Goal: Task Accomplishment & Management: Use online tool/utility

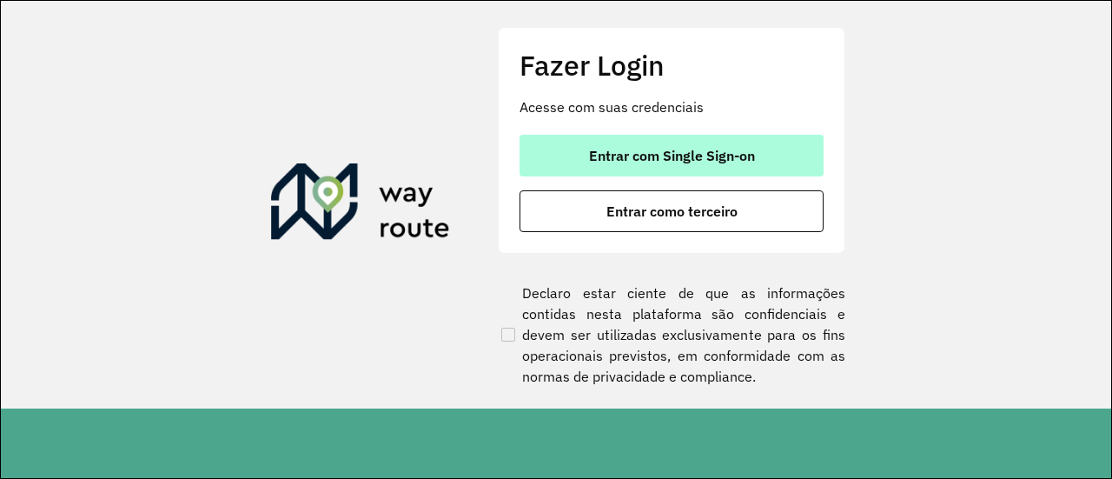
click at [678, 150] on span "Entrar com Single Sign-on" at bounding box center [672, 156] width 166 height 14
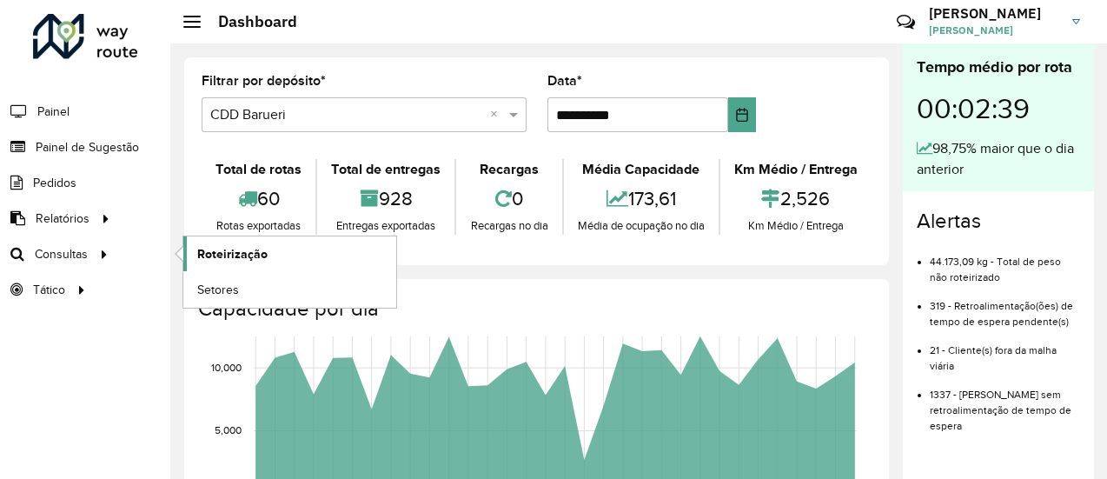
click at [226, 249] on span "Roteirização" at bounding box center [232, 254] width 70 height 18
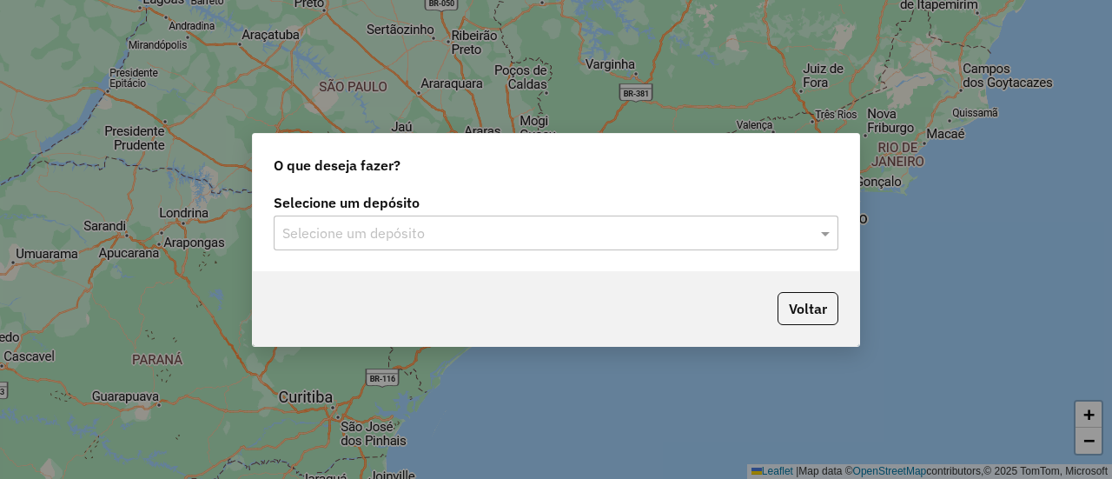
click at [434, 223] on input "text" at bounding box center [538, 233] width 513 height 21
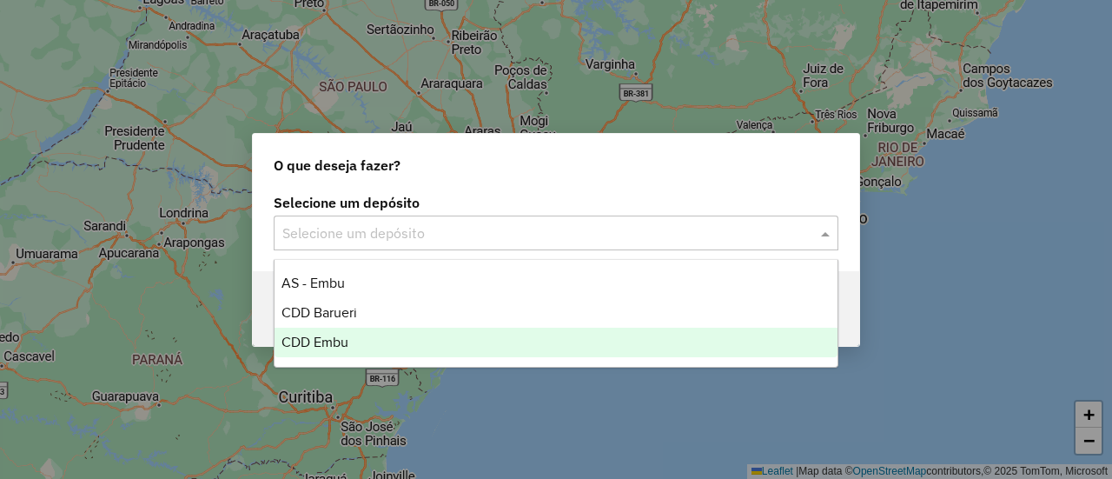
click at [377, 340] on div "CDD Embu" at bounding box center [555, 342] width 562 height 30
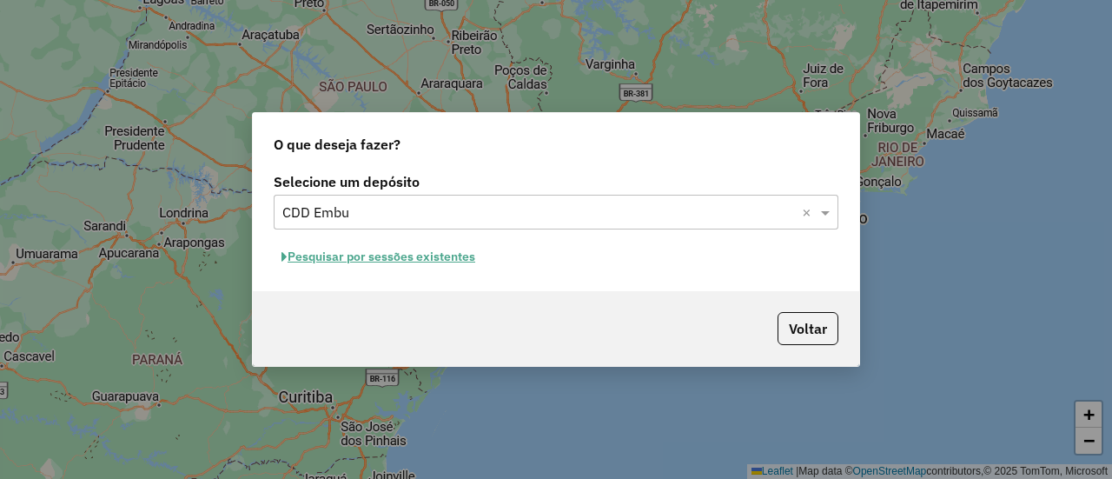
click at [429, 260] on button "Pesquisar por sessões existentes" at bounding box center [378, 256] width 209 height 27
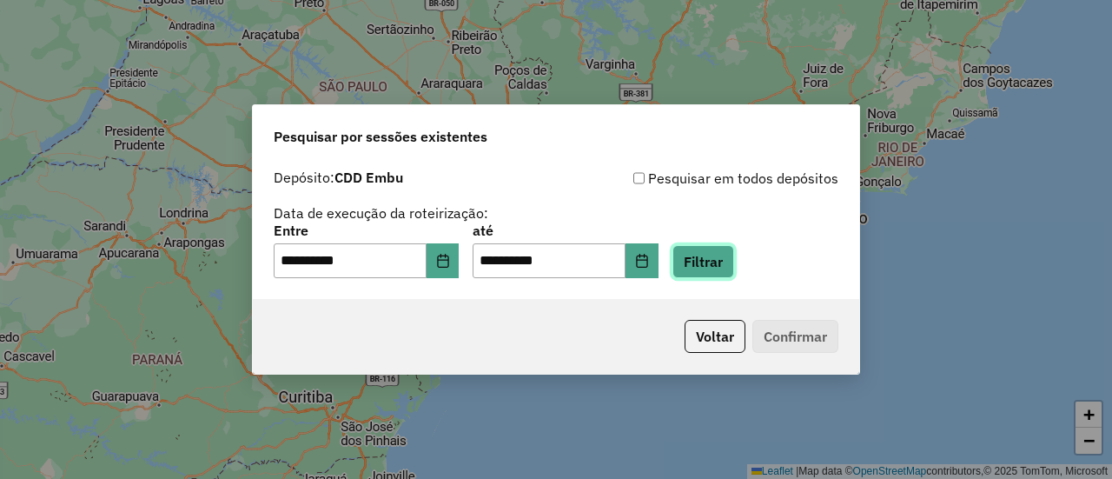
click at [716, 260] on button "Filtrar" at bounding box center [703, 261] width 62 height 33
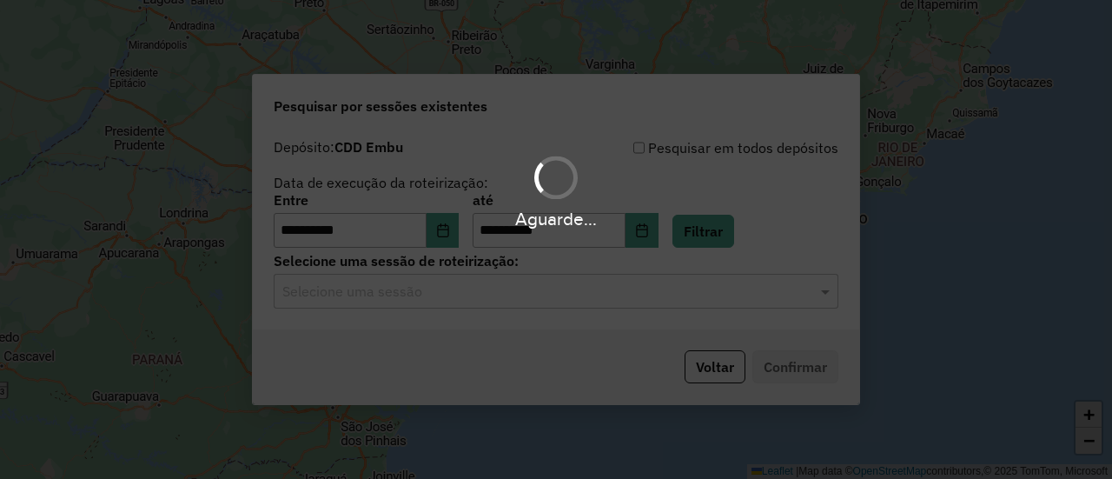
click at [393, 310] on hb-app "**********" at bounding box center [556, 239] width 1112 height 479
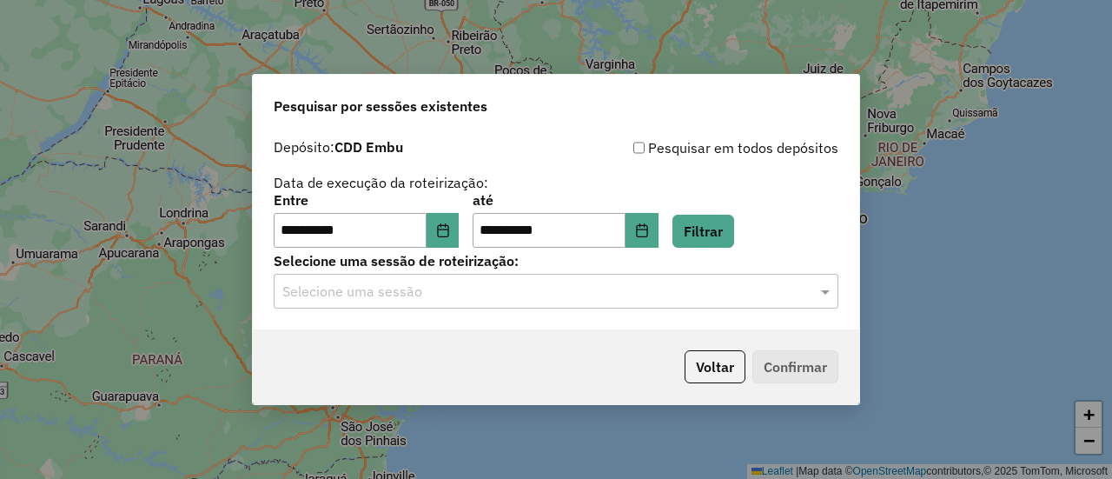
click at [455, 295] on input "text" at bounding box center [538, 291] width 513 height 21
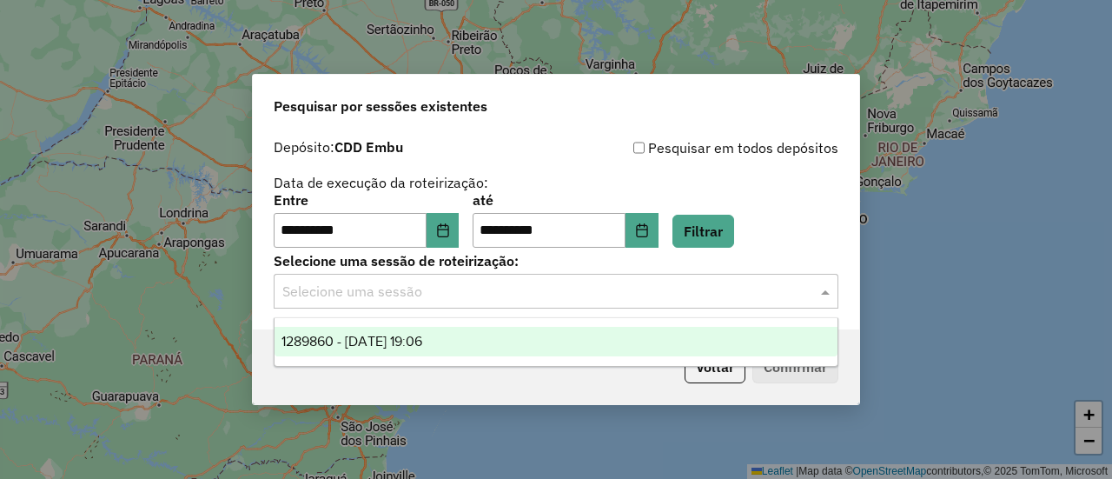
click at [422, 338] on span "1289860 - 07/10/2025 19:06" at bounding box center [351, 341] width 141 height 15
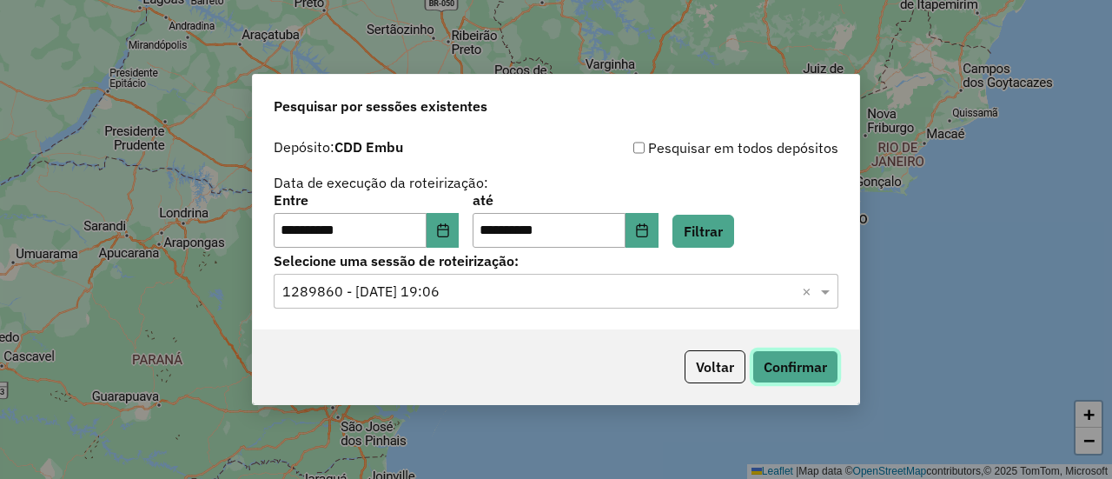
click at [789, 374] on button "Confirmar" at bounding box center [795, 366] width 86 height 33
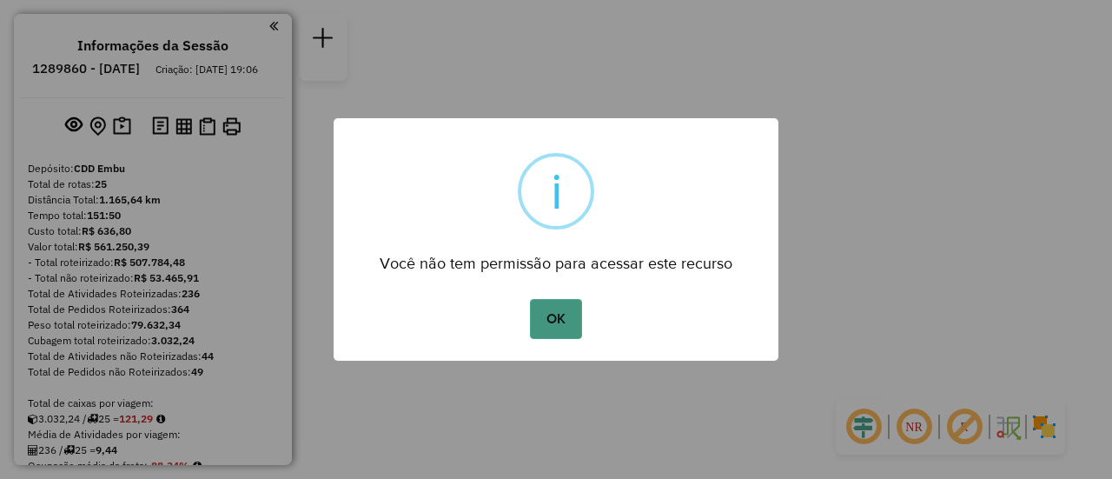
click at [555, 324] on button "OK" at bounding box center [555, 319] width 51 height 40
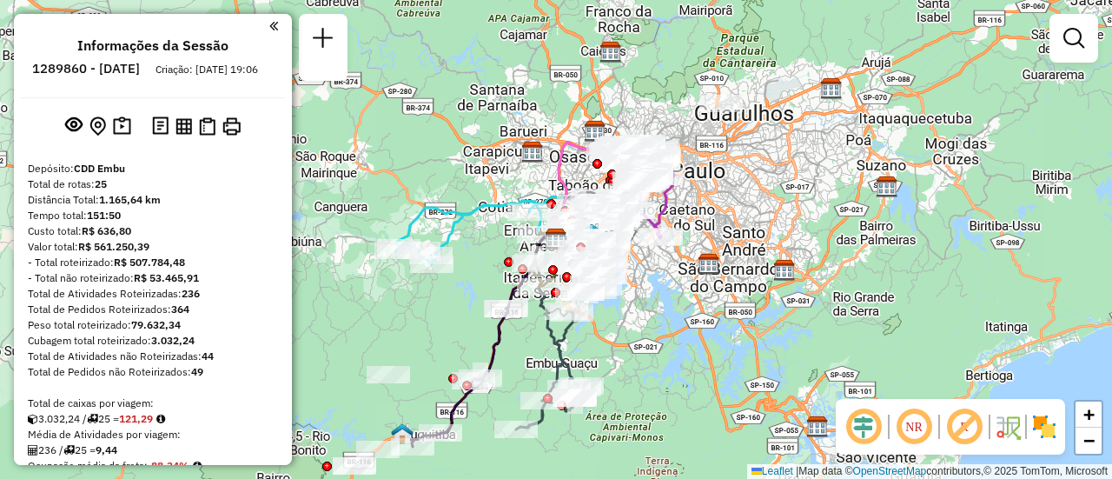
click at [912, 425] on em at bounding box center [914, 427] width 42 height 42
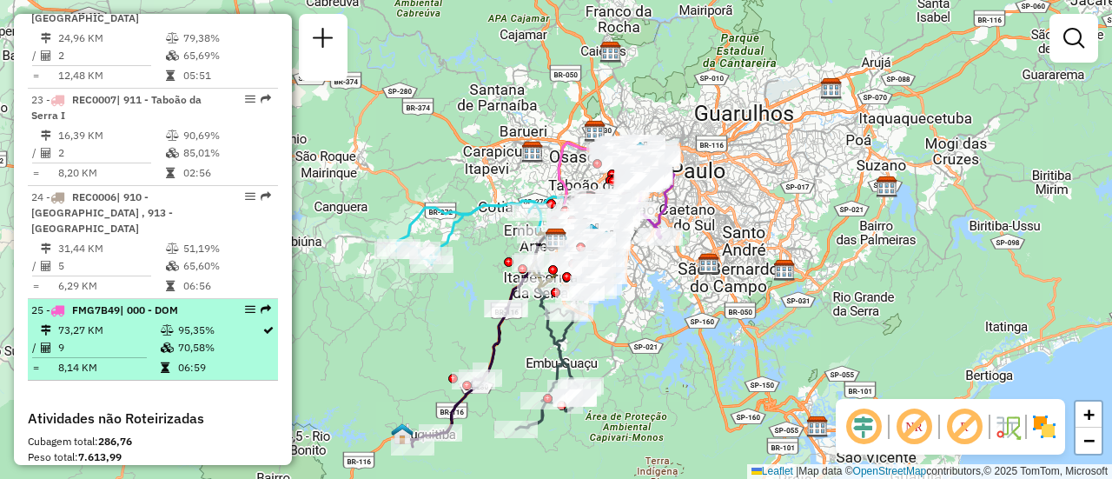
select select "**********"
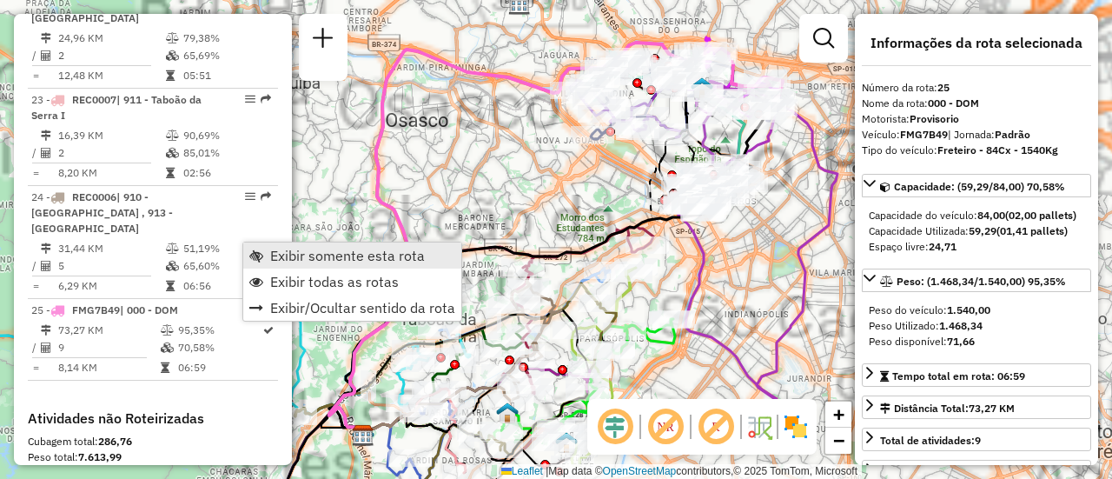
click at [288, 252] on span "Exibir somente esta rota" at bounding box center [347, 255] width 155 height 14
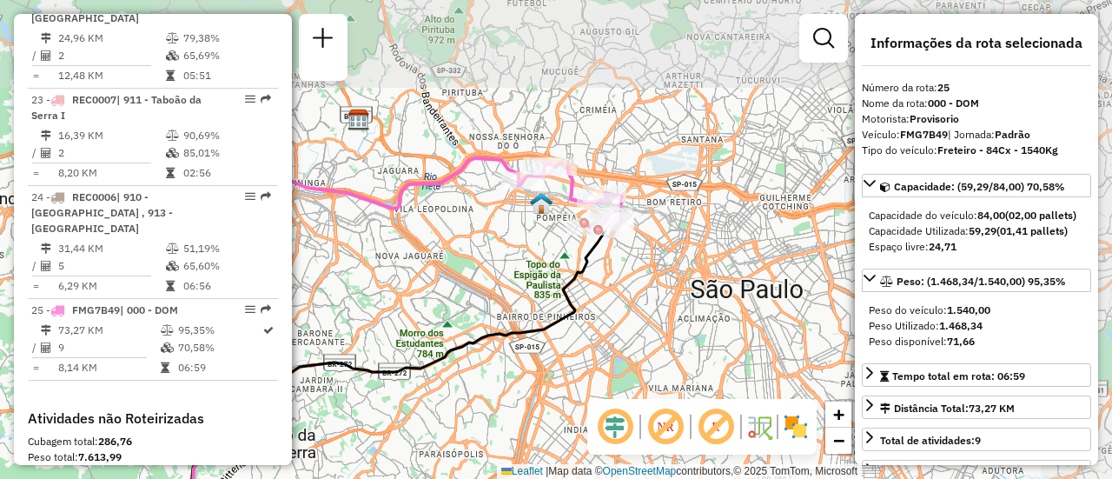
drag, startPoint x: 566, startPoint y: 184, endPoint x: 406, endPoint y: 300, distance: 197.9
click at [406, 300] on div "Janela de atendimento Grade de atendimento Capacidade Transportadoras Veículos …" at bounding box center [556, 239] width 1112 height 479
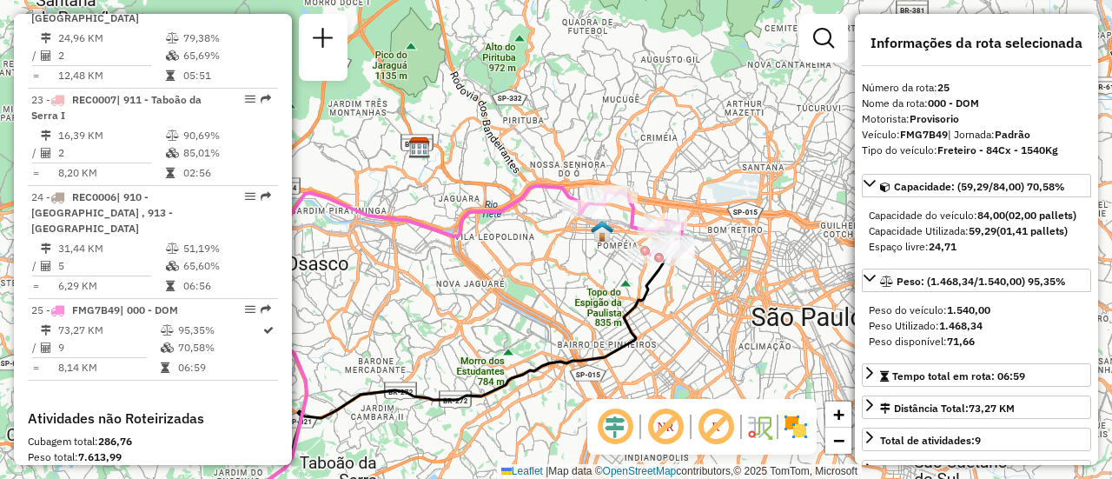
drag, startPoint x: 507, startPoint y: 324, endPoint x: 555, endPoint y: 321, distance: 47.9
click at [555, 321] on div "Janela de atendimento Grade de atendimento Capacidade Transportadoras Veículos …" at bounding box center [556, 239] width 1112 height 479
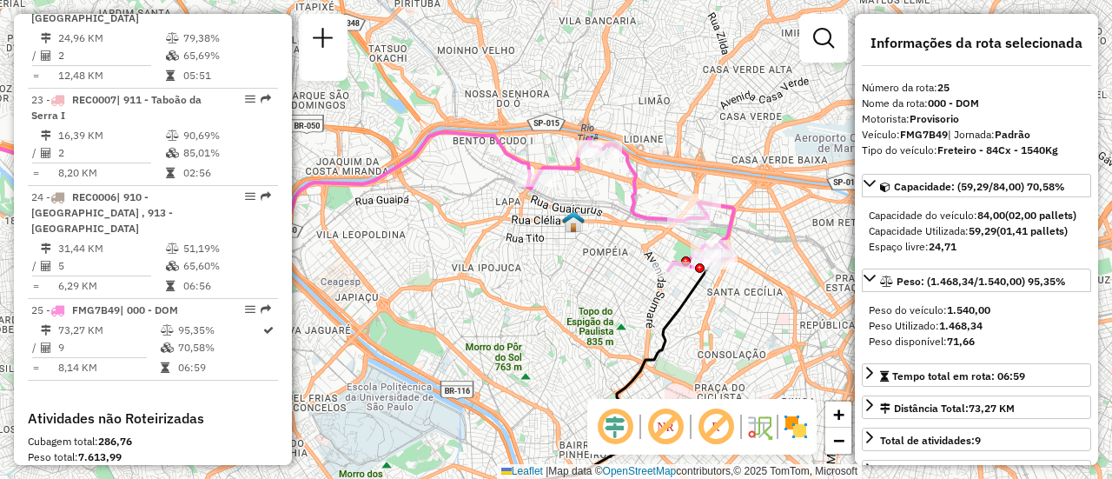
drag, startPoint x: 587, startPoint y: 258, endPoint x: 568, endPoint y: 272, distance: 23.6
click at [568, 272] on div "Janela de atendimento Grade de atendimento Capacidade Transportadoras Veículos …" at bounding box center [556, 239] width 1112 height 479
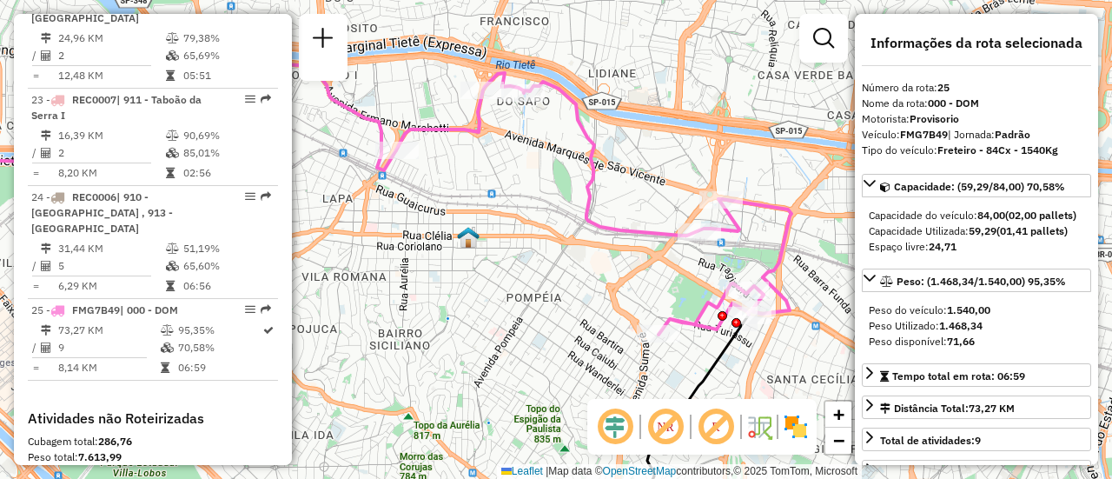
drag, startPoint x: 585, startPoint y: 251, endPoint x: 517, endPoint y: 283, distance: 75.8
click at [517, 283] on div "Janela de atendimento Grade de atendimento Capacidade Transportadoras Veículos …" at bounding box center [556, 239] width 1112 height 479
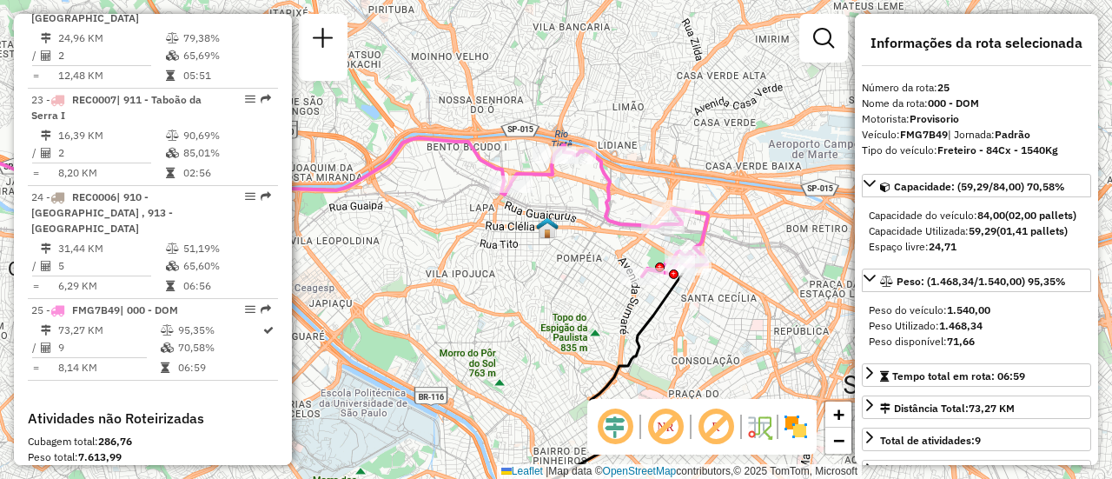
drag, startPoint x: 517, startPoint y: 283, endPoint x: 572, endPoint y: 250, distance: 64.7
click at [572, 250] on div "Janela de atendimento Grade de atendimento Capacidade Transportadoras Veículos …" at bounding box center [556, 239] width 1112 height 479
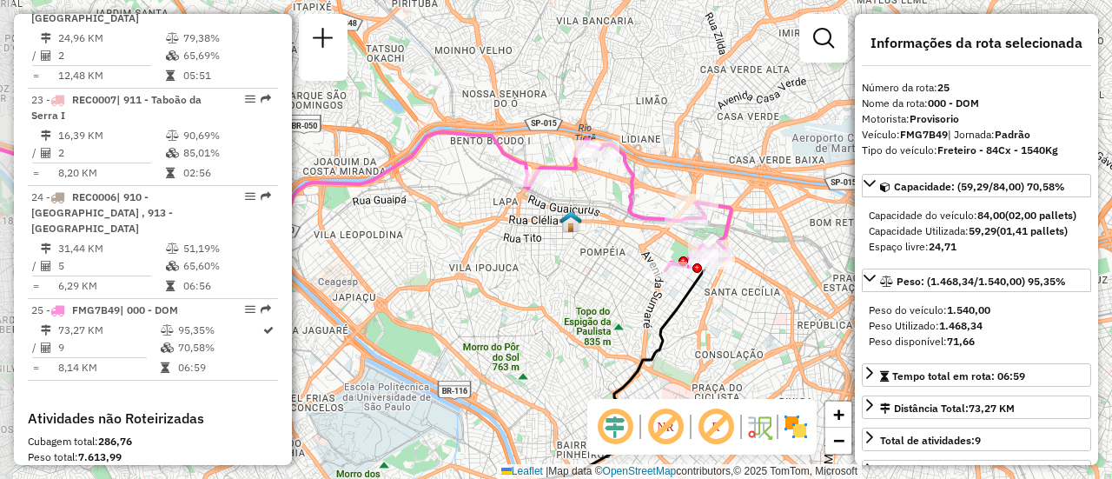
drag, startPoint x: 467, startPoint y: 293, endPoint x: 483, endPoint y: 288, distance: 16.2
click at [483, 288] on div "Janela de atendimento Grade de atendimento Capacidade Transportadoras Veículos …" at bounding box center [556, 239] width 1112 height 479
